Goal: Information Seeking & Learning: Learn about a topic

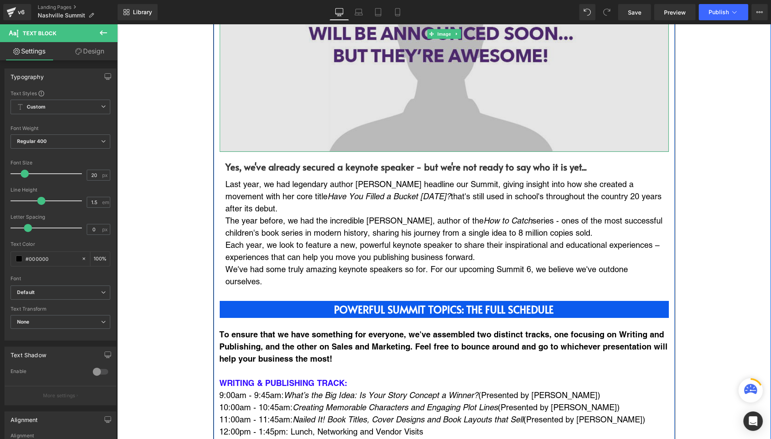
scroll to position [575, 0]
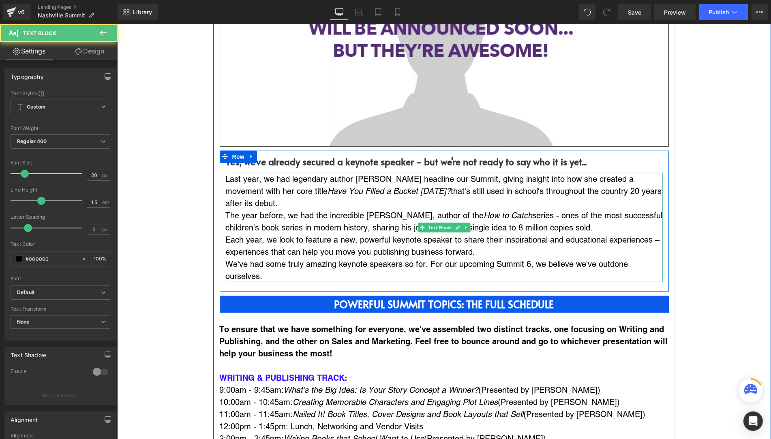
click at [319, 270] on p "We've had some truly amazing keynote speakers so for. For our upcoming Summit 6…" at bounding box center [443, 270] width 437 height 24
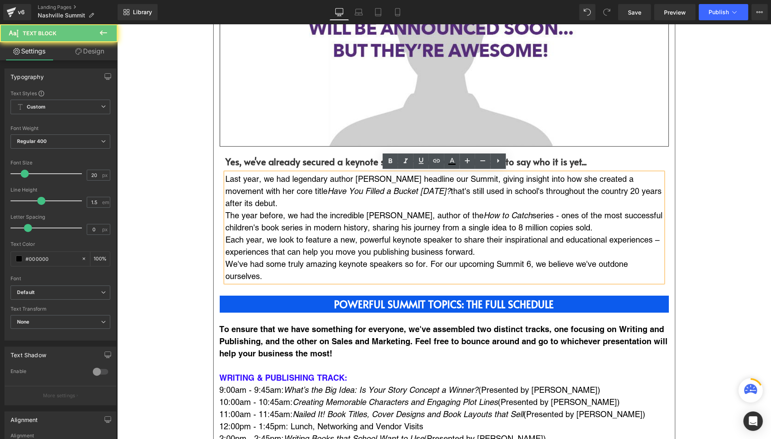
drag, startPoint x: 271, startPoint y: 274, endPoint x: 204, endPoint y: 265, distance: 67.5
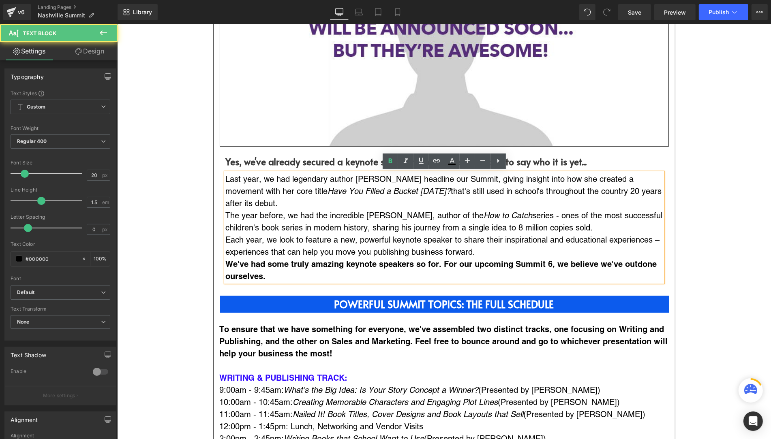
click at [302, 234] on p "Each year, we look to feature a new, powerful keynote speaker to share their in…" at bounding box center [443, 246] width 437 height 24
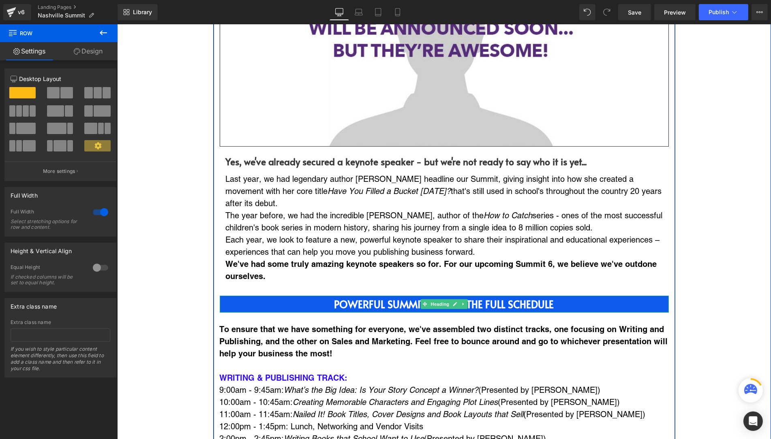
click at [370, 304] on b "POWERFUL SUMMIT TOPICS: THE FULL SCHEDULE" at bounding box center [444, 304] width 220 height 14
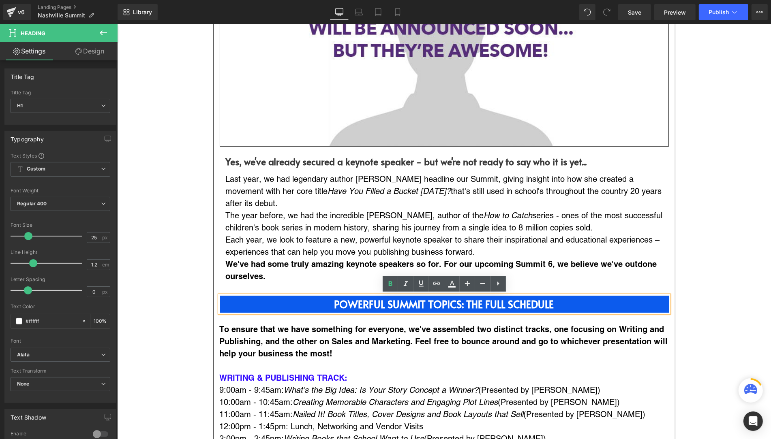
click at [360, 305] on b "POWERFUL SUMMIT TOPICS: THE FULL SCHEDULE" at bounding box center [444, 304] width 220 height 14
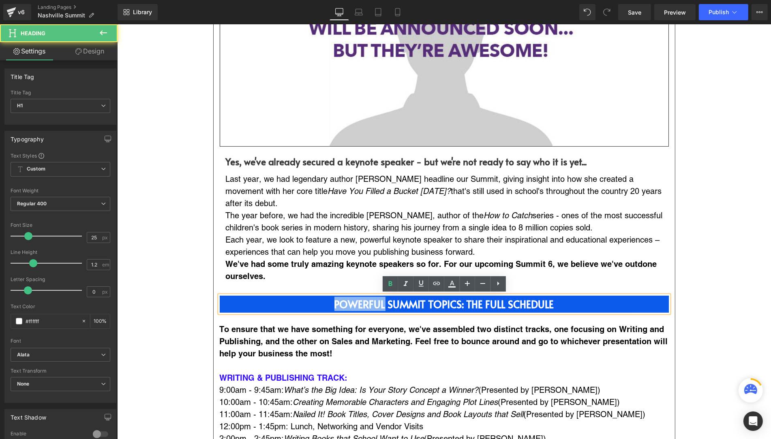
click at [360, 305] on b "POWERFUL SUMMIT TOPICS: THE FULL SCHEDULE" at bounding box center [444, 304] width 220 height 14
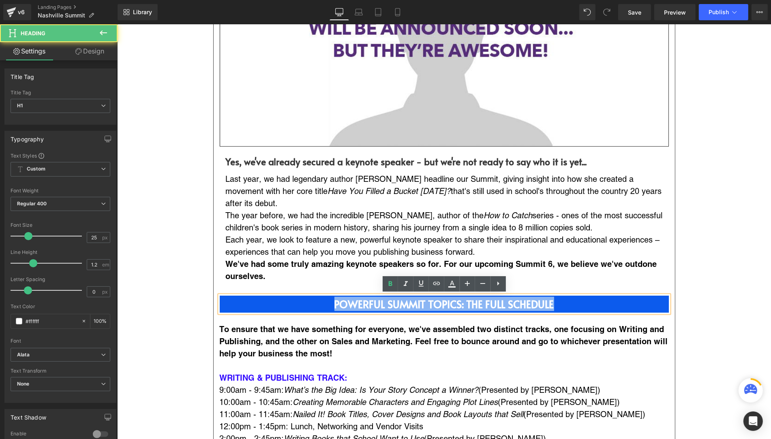
click at [360, 305] on b "POWERFUL SUMMIT TOPICS: THE FULL SCHEDULE" at bounding box center [444, 304] width 220 height 14
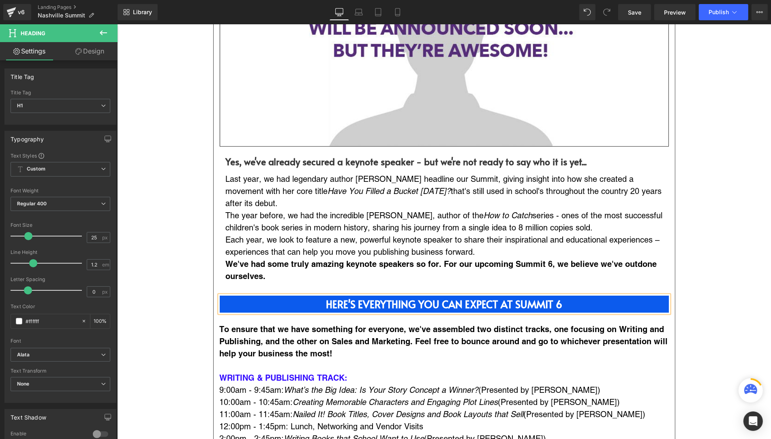
click at [501, 306] on b "HERE'S EVERYTHING YOU CAN EXPECT AT SUMMIT 6" at bounding box center [443, 304] width 236 height 14
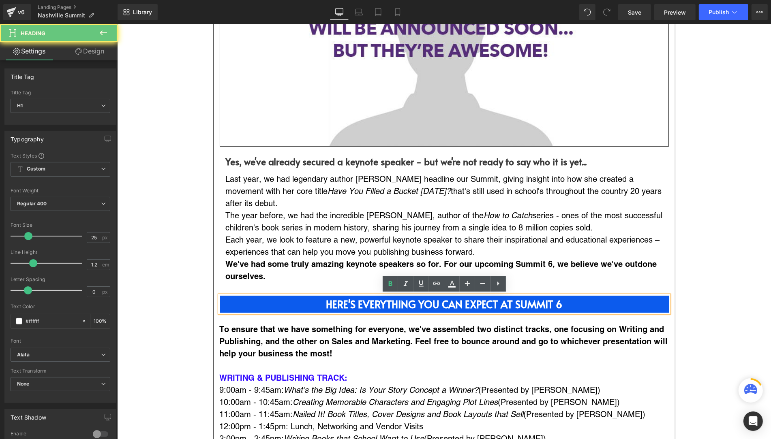
click at [559, 305] on b "HERE'S EVERYTHING YOU CAN EXPECT AT SUMMIT 6" at bounding box center [443, 304] width 236 height 14
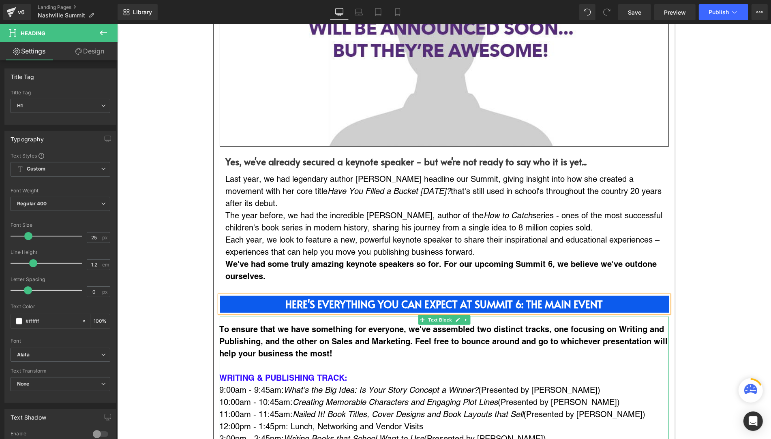
click at [475, 355] on p "To ensure that we have something for everyone, we've assembled two distinct tra…" at bounding box center [443, 341] width 449 height 36
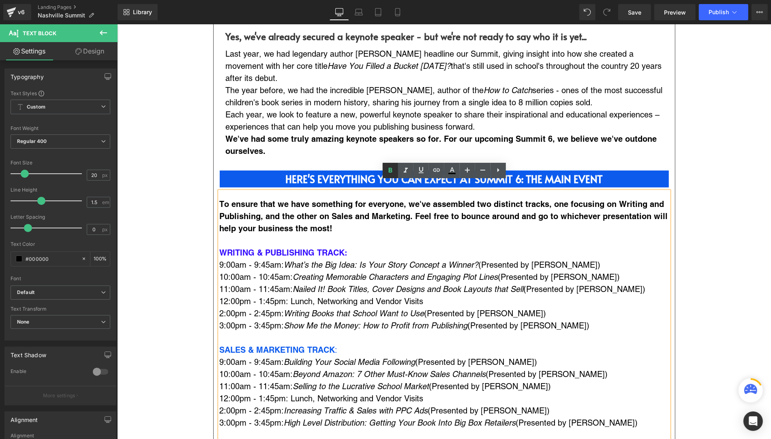
scroll to position [698, 0]
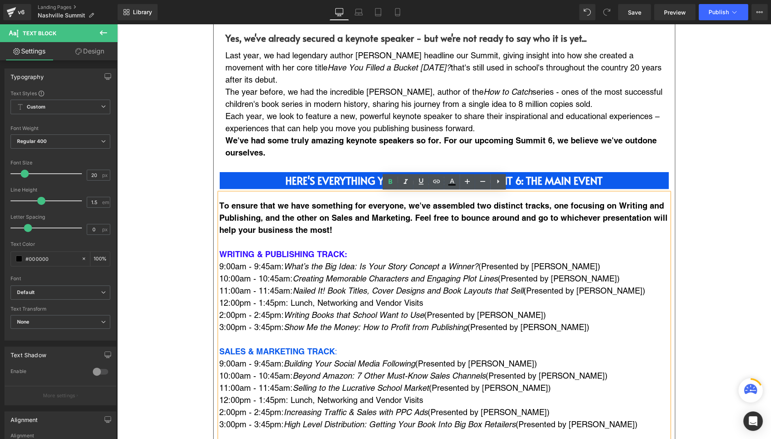
click at [301, 224] on p "To ensure that we have something for everyone, we've assembled two distinct tra…" at bounding box center [443, 218] width 449 height 36
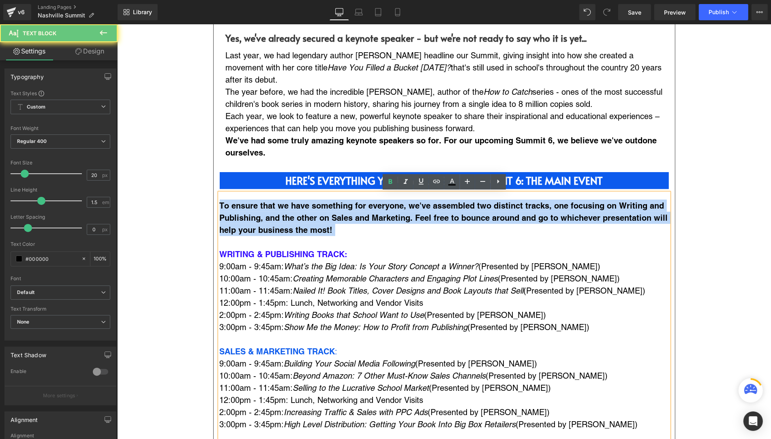
click at [301, 224] on p "To ensure that we have something for everyone, we've assembled two distinct tra…" at bounding box center [443, 218] width 449 height 36
click at [340, 228] on p "To ensure that we have something for everyone, we've assembled two distinct tra…" at bounding box center [443, 218] width 449 height 36
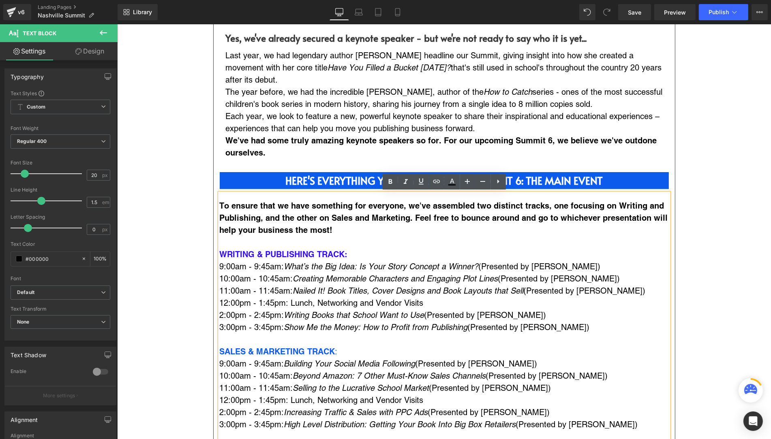
click at [342, 232] on p "To ensure that we have something for everyone, we've assembled two distinct tra…" at bounding box center [443, 218] width 449 height 36
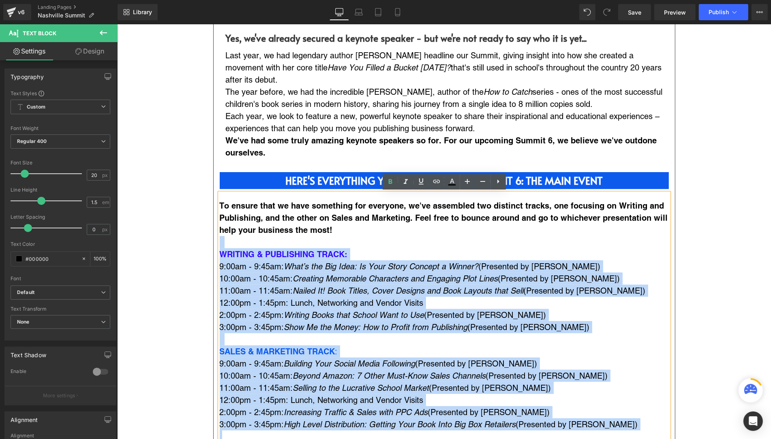
drag, startPoint x: 342, startPoint y: 232, endPoint x: 217, endPoint y: 206, distance: 128.0
click at [219, 206] on div "To ensure that we have something for everyone, we've assembled two distinct tra…" at bounding box center [443, 348] width 449 height 310
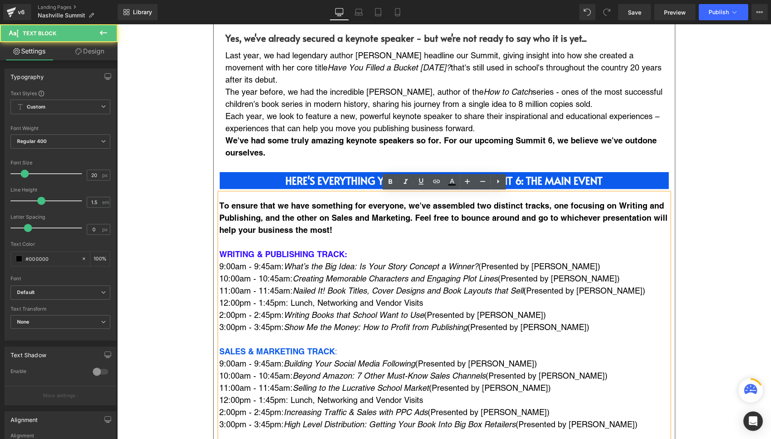
click at [220, 209] on span "To ensure that we have something for everyone, we've assembled two distinct tra…" at bounding box center [443, 218] width 448 height 34
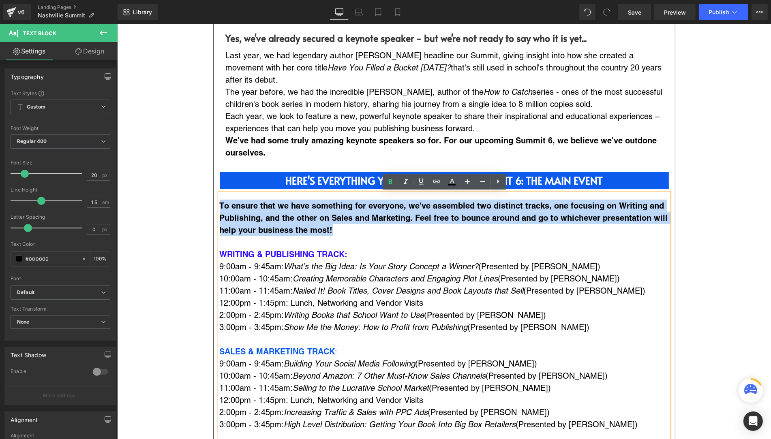
drag, startPoint x: 335, startPoint y: 229, endPoint x: 219, endPoint y: 204, distance: 118.2
click at [219, 204] on p "To ensure that we have something for everyone, we've assembled two distinct tra…" at bounding box center [443, 218] width 449 height 36
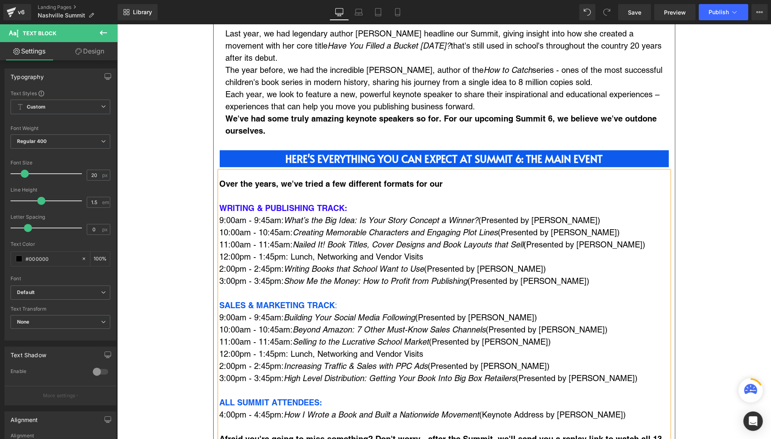
scroll to position [722, 0]
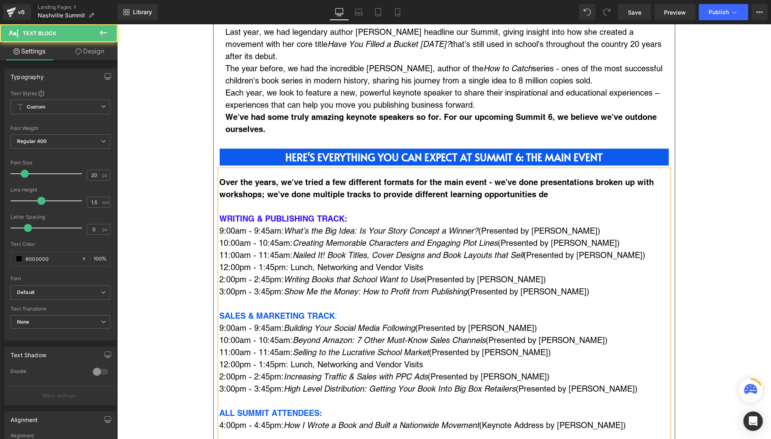
click at [548, 195] on p "Over the years, we've tried a few different formats for the main event - we've …" at bounding box center [443, 188] width 449 height 24
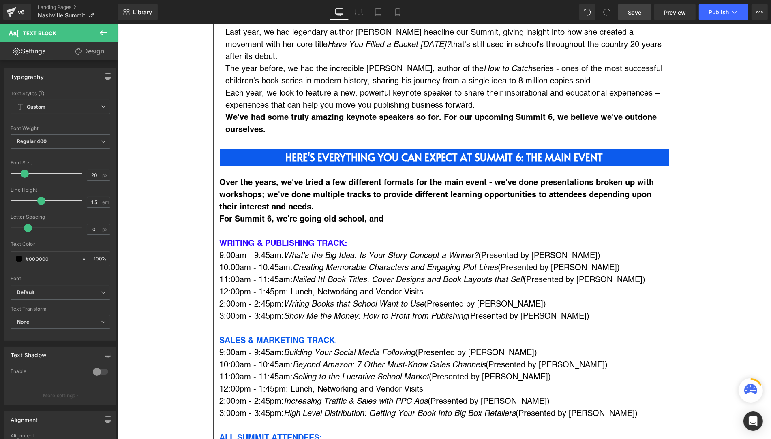
drag, startPoint x: 637, startPoint y: 12, endPoint x: 357, endPoint y: 86, distance: 289.0
click at [637, 12] on span "Save" at bounding box center [634, 12] width 13 height 9
